Goal: Information Seeking & Learning: Learn about a topic

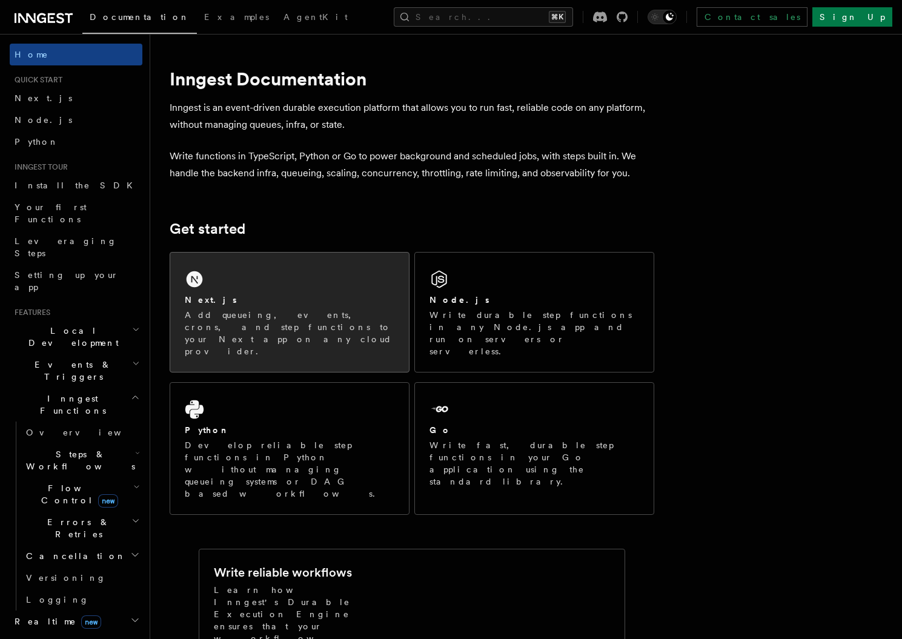
click at [371, 318] on p "Add queueing, events, crons, and step functions to your Next app on any cloud p…" at bounding box center [290, 333] width 210 height 48
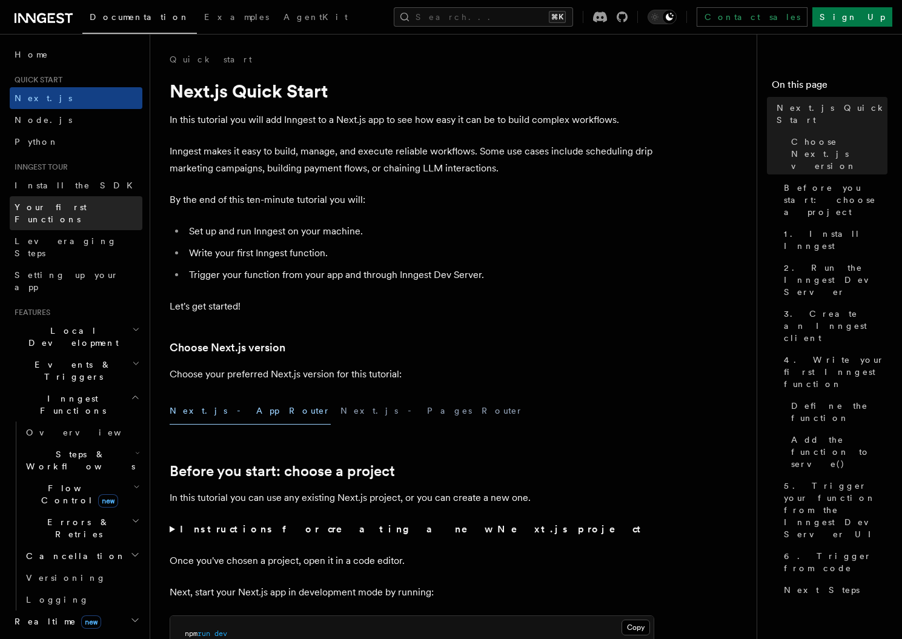
click at [73, 210] on span "Your first Functions" at bounding box center [51, 213] width 72 height 22
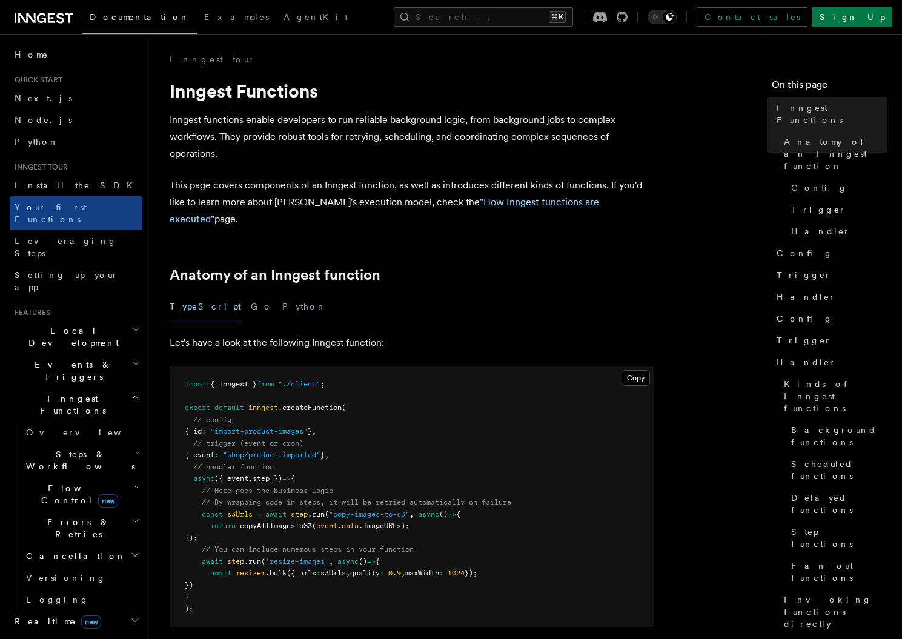
click at [81, 325] on span "Local Development" at bounding box center [71, 337] width 122 height 24
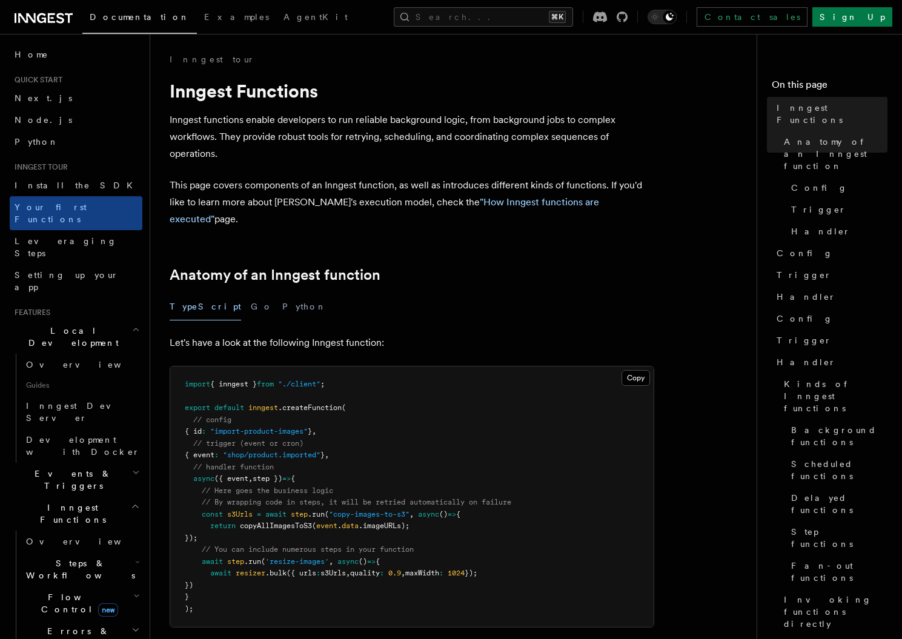
click at [81, 325] on span "Local Development" at bounding box center [71, 337] width 122 height 24
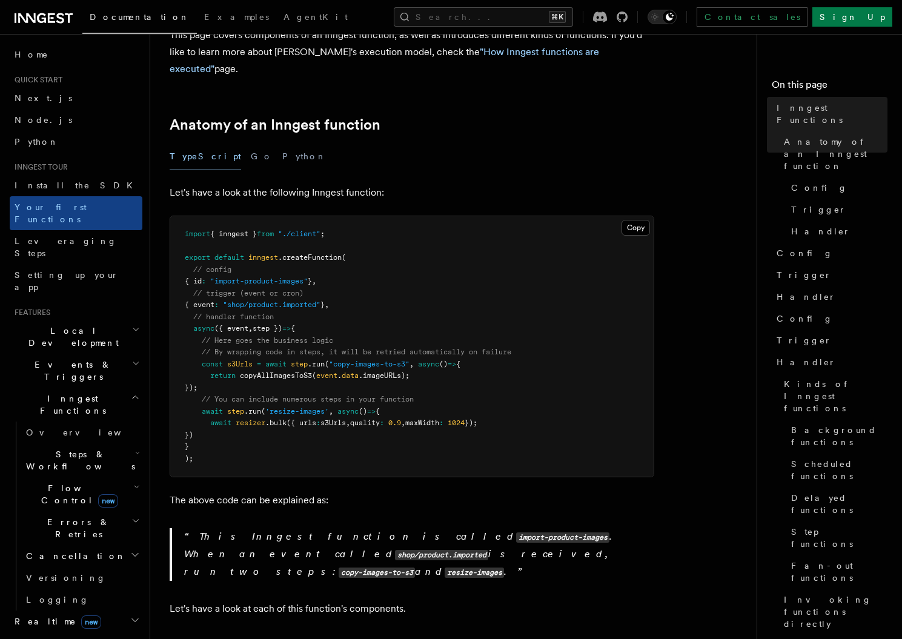
scroll to position [275, 0]
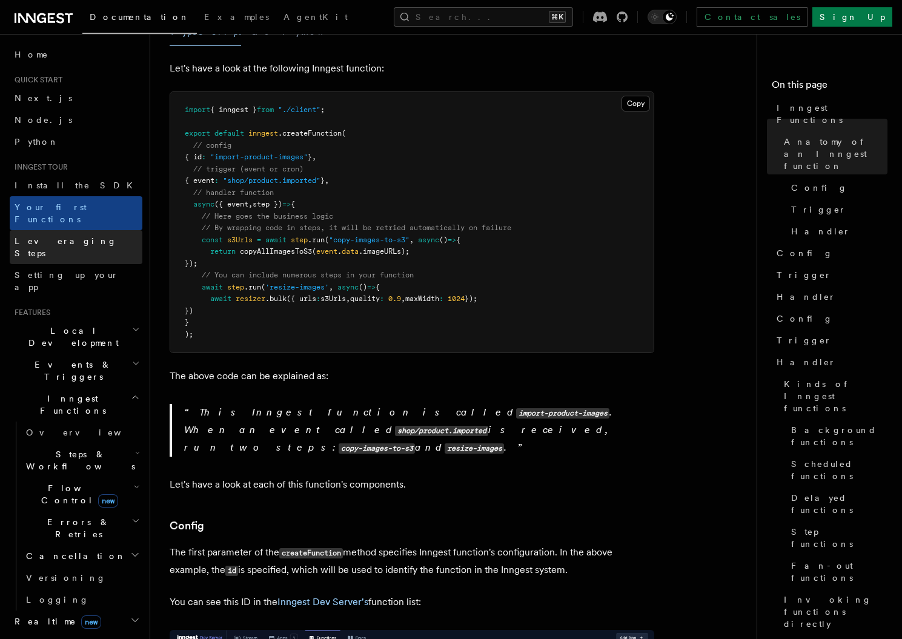
click at [82, 232] on link "Leveraging Steps" at bounding box center [76, 247] width 133 height 34
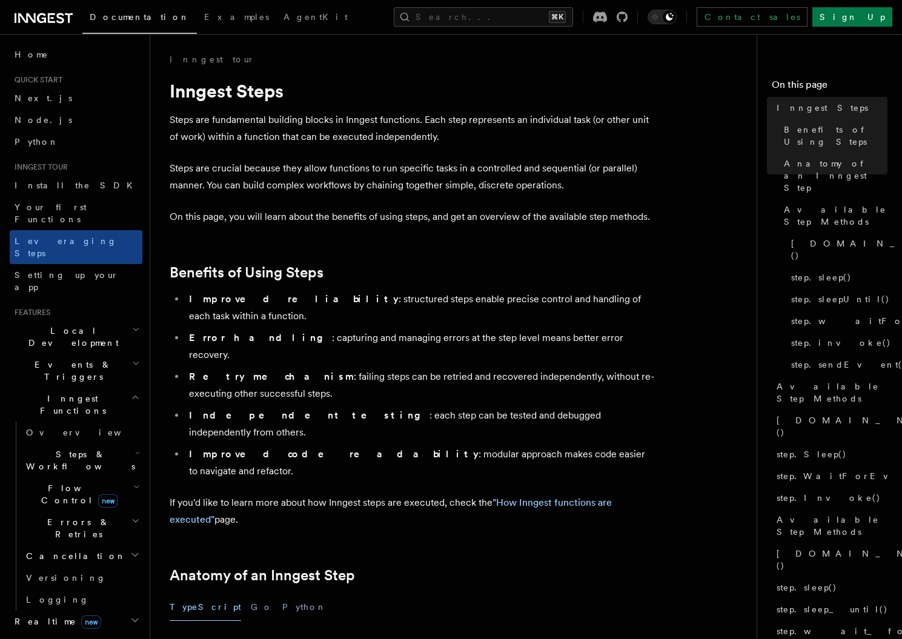
click at [79, 482] on span "Flow Control new" at bounding box center [77, 494] width 112 height 24
click at [73, 518] on span "Overview" at bounding box center [100, 523] width 125 height 10
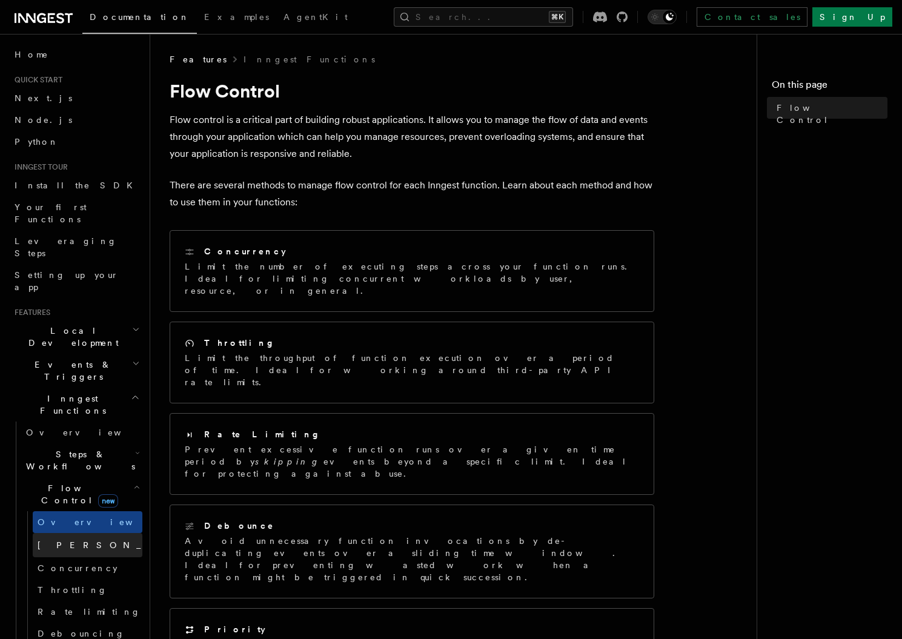
click at [74, 533] on link "[PERSON_NAME] new" at bounding box center [88, 545] width 110 height 24
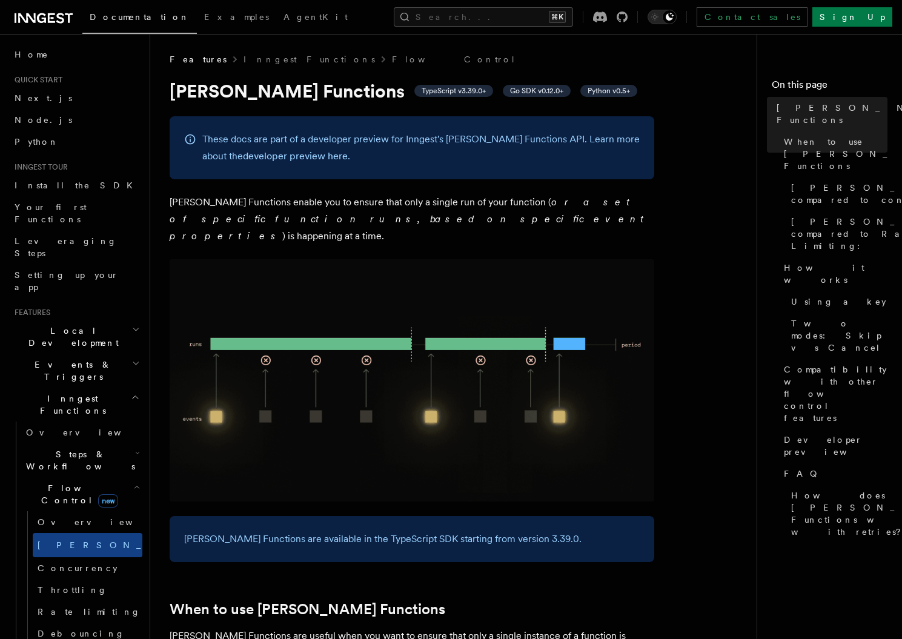
click at [73, 482] on span "Flow Control new" at bounding box center [77, 494] width 112 height 24
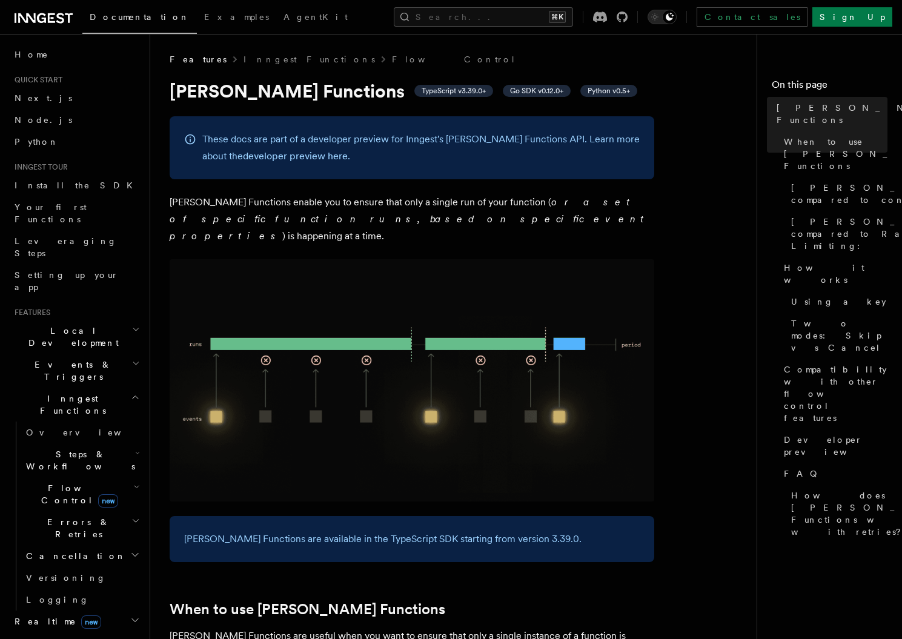
click at [85, 388] on h2 "Inngest Functions" at bounding box center [76, 405] width 133 height 34
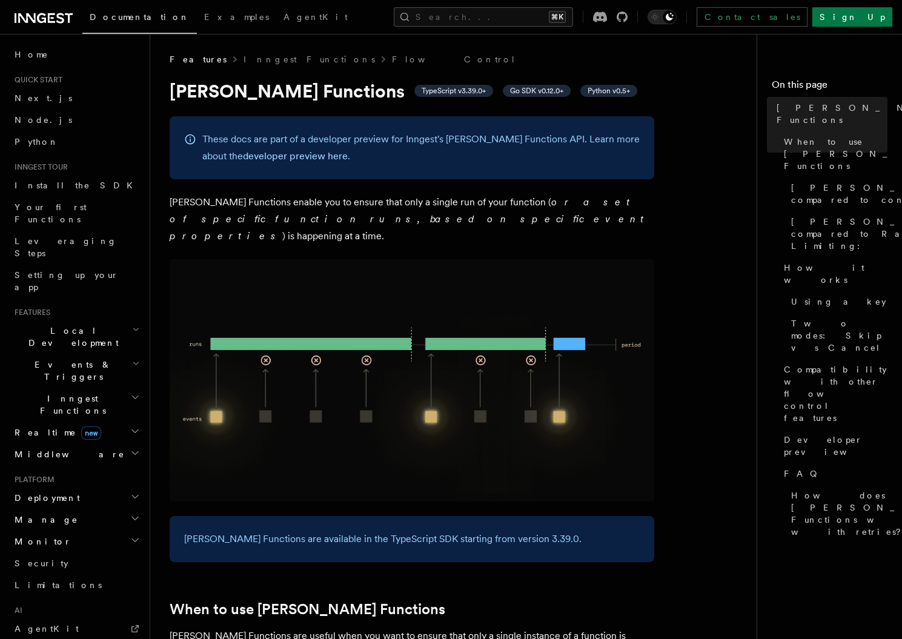
click at [282, 259] on img at bounding box center [412, 380] width 485 height 242
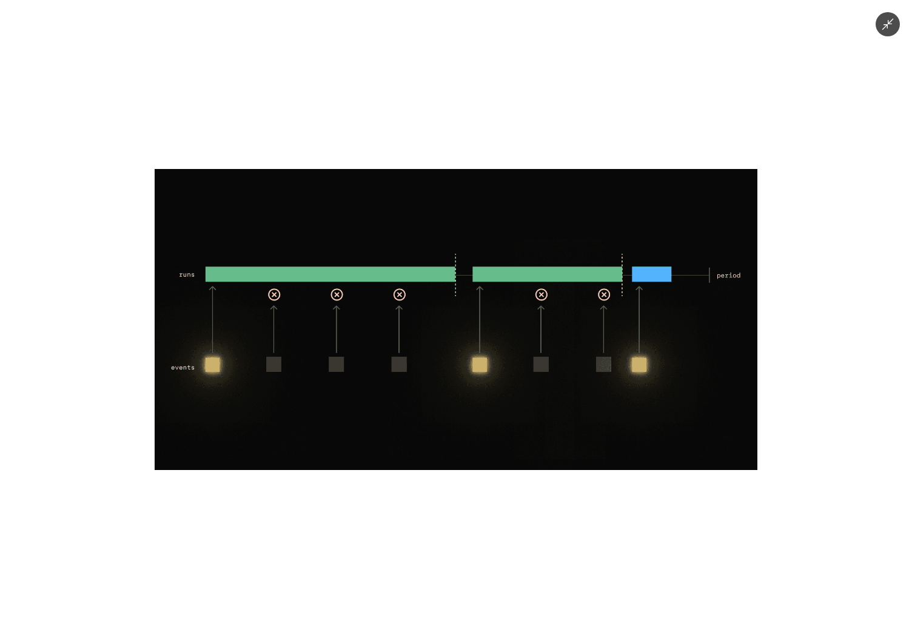
click at [295, 252] on img at bounding box center [456, 319] width 602 height 301
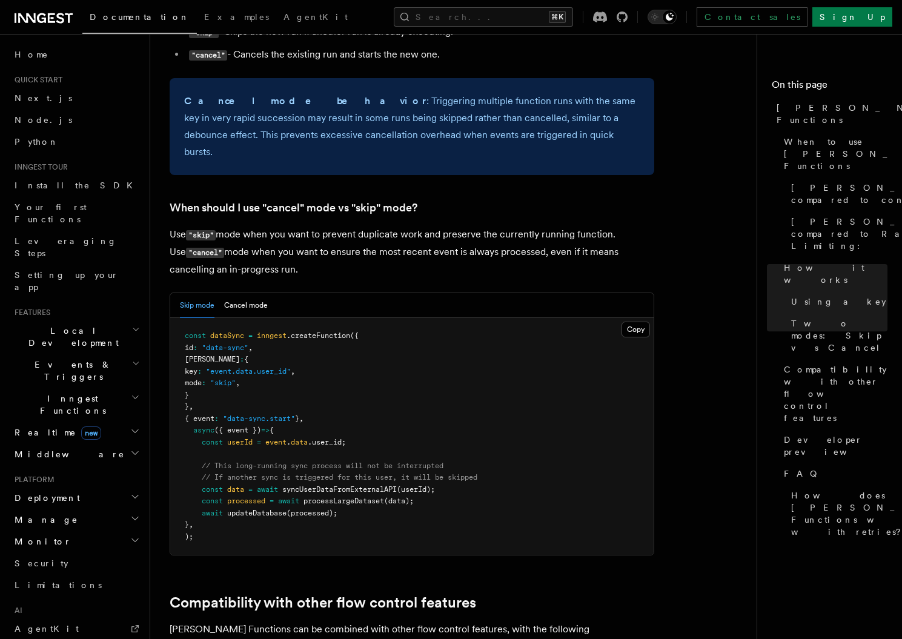
scroll to position [1422, 0]
